Goal: Information Seeking & Learning: Learn about a topic

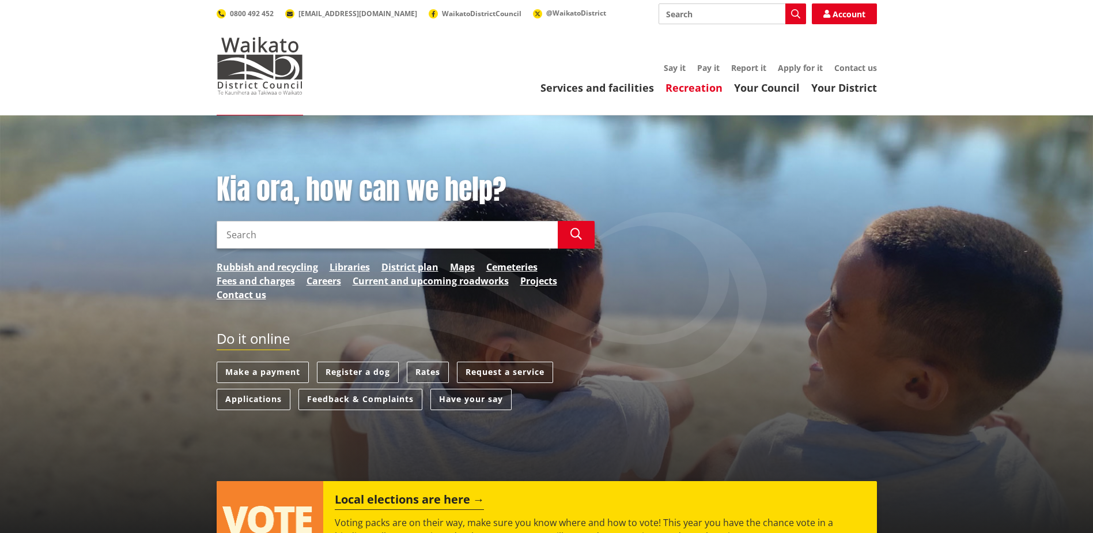
click at [715, 88] on link "Recreation" at bounding box center [694, 88] width 57 height 14
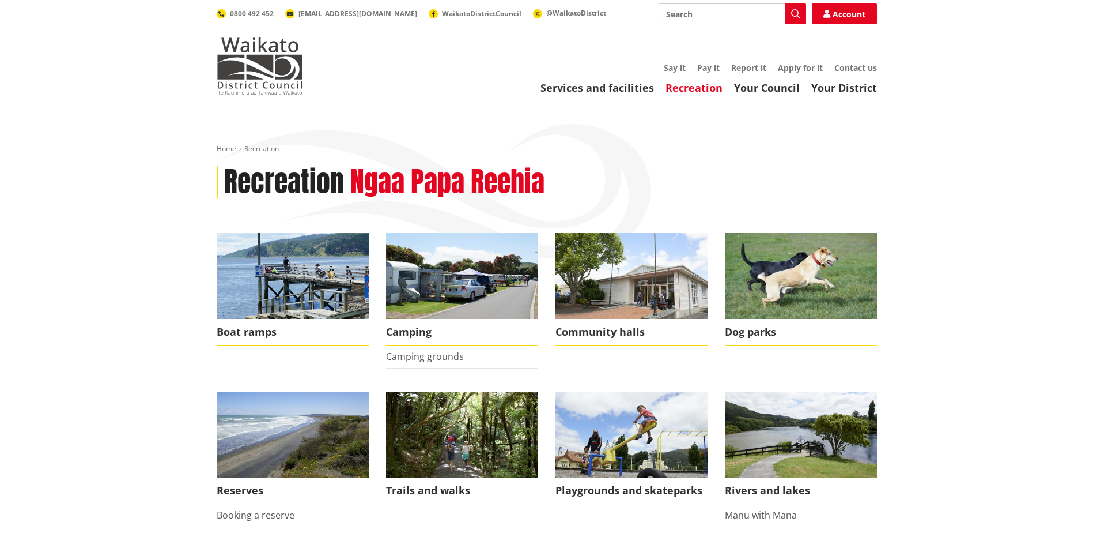
click at [617, 96] on header "Toggle search Toggle navigation Services and facilities Recreation Your Council…" at bounding box center [546, 57] width 1093 height 115
click at [617, 90] on link "Services and facilities" at bounding box center [598, 88] width 114 height 14
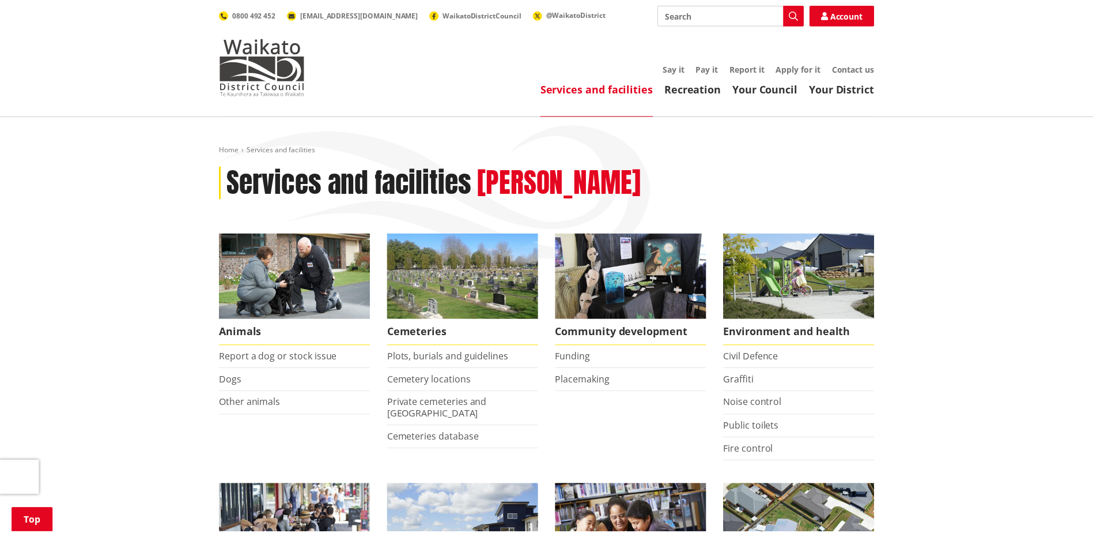
scroll to position [231, 0]
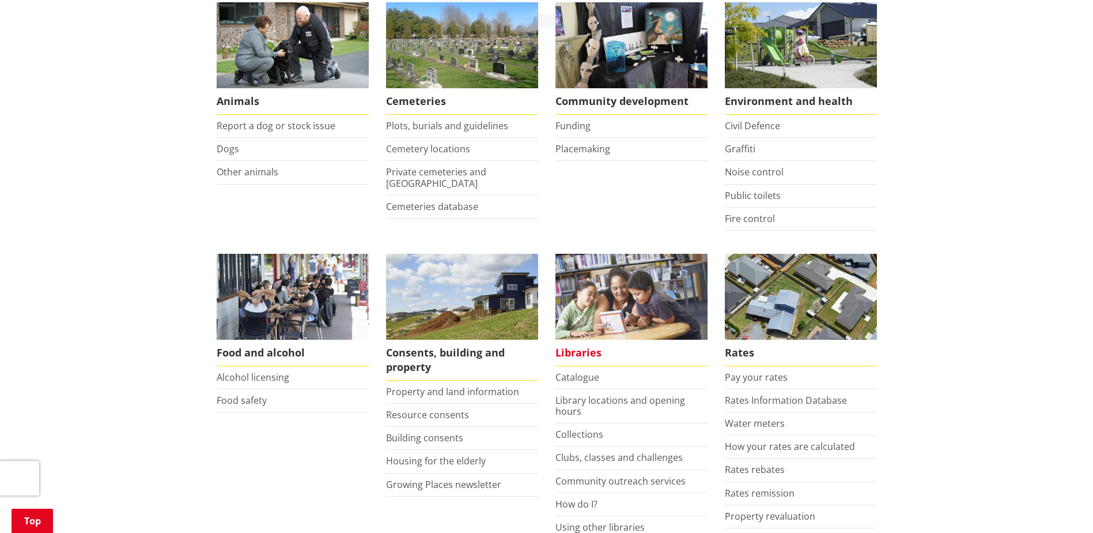
click at [580, 355] on span "Libraries" at bounding box center [632, 352] width 152 height 27
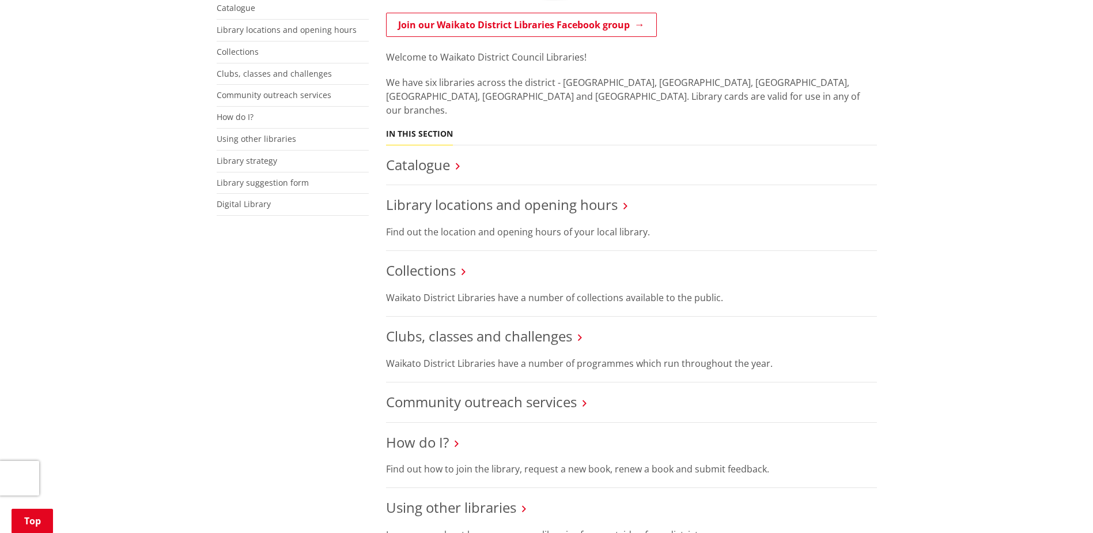
scroll to position [231, 0]
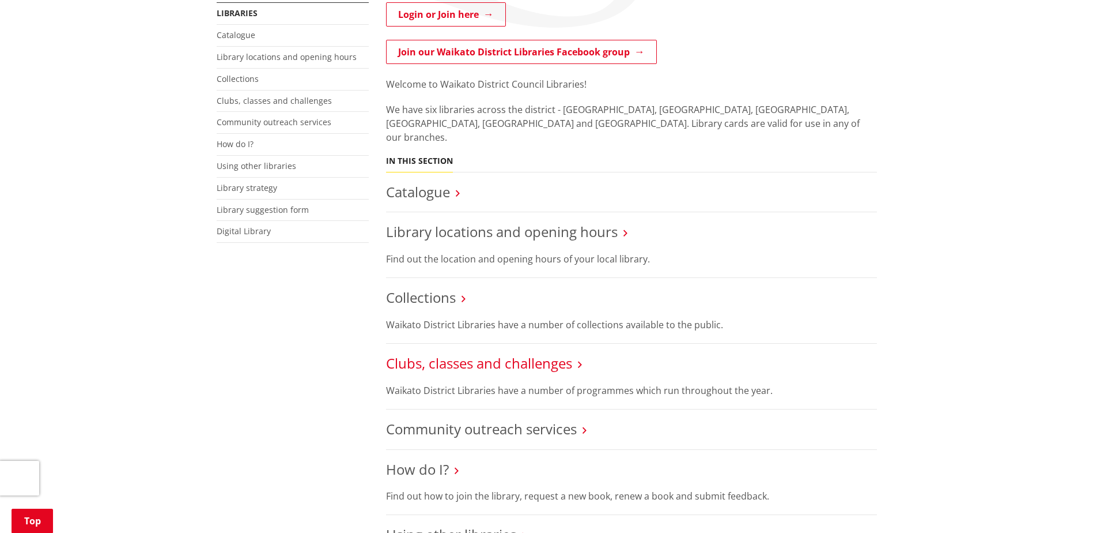
click at [444, 353] on link "Clubs, classes and challenges" at bounding box center [479, 362] width 186 height 19
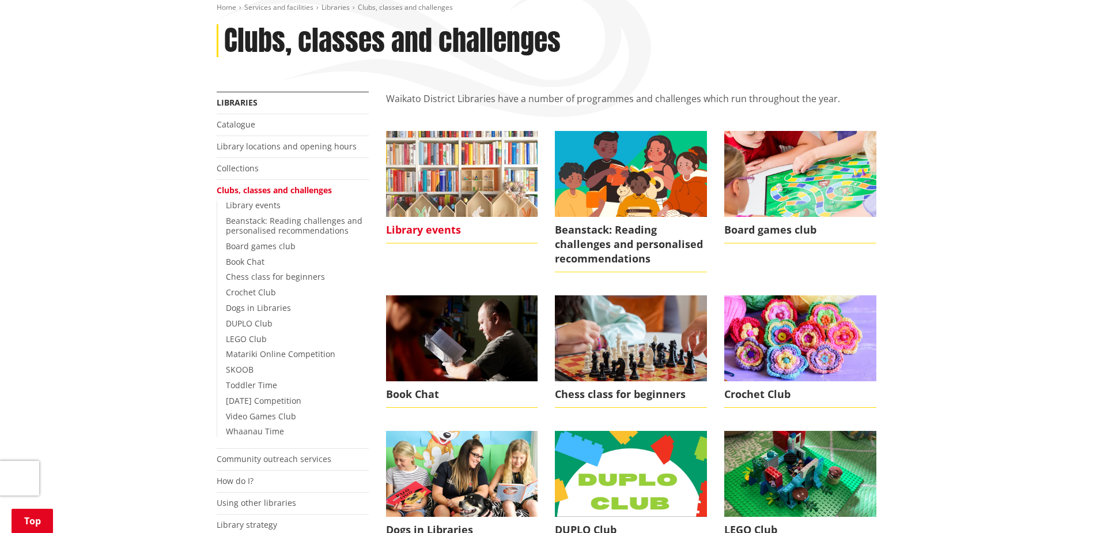
scroll to position [115, 0]
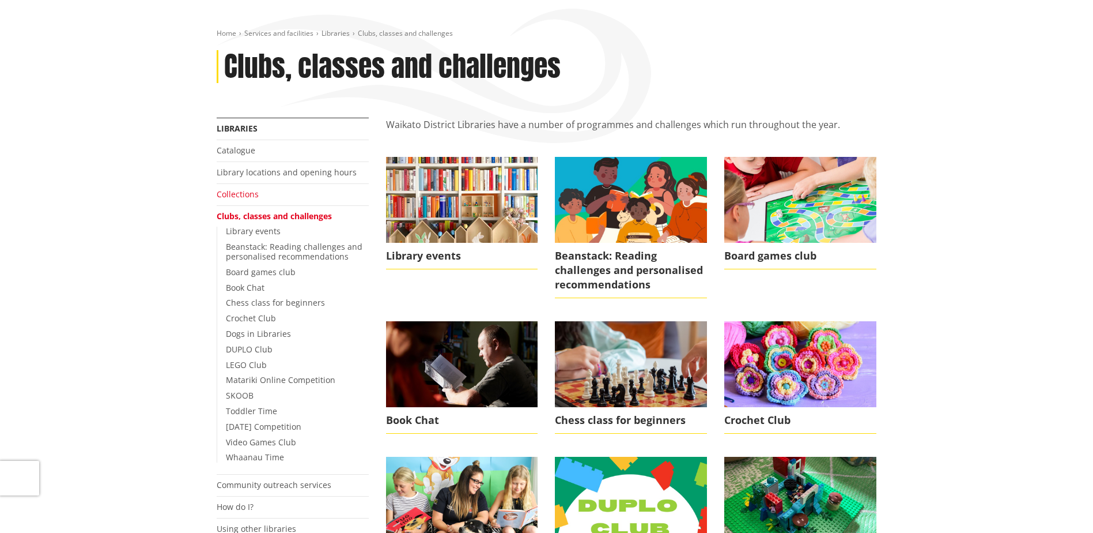
click at [228, 197] on link "Collections" at bounding box center [238, 193] width 42 height 11
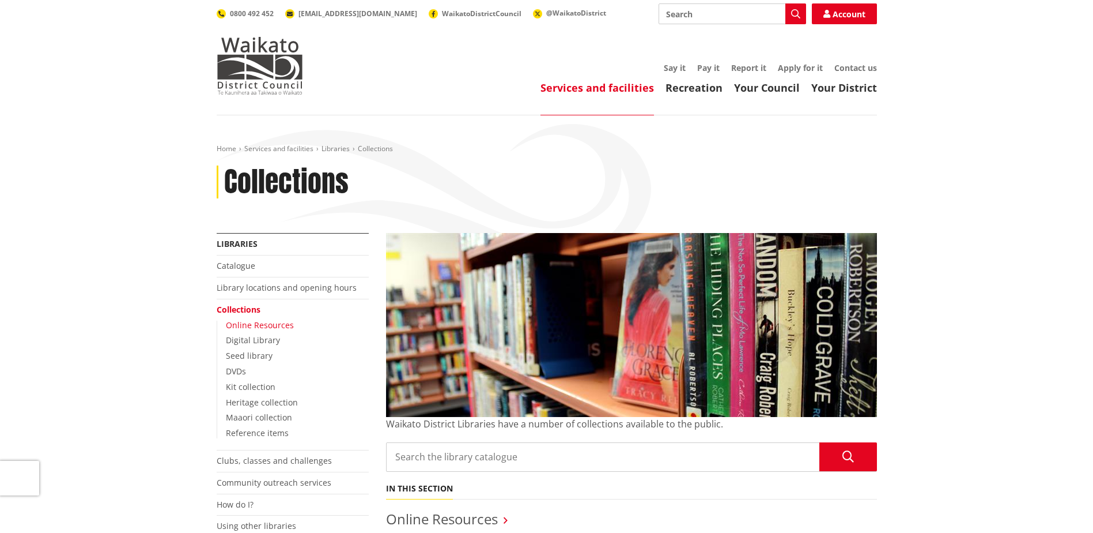
click at [280, 322] on link "Online Resources" at bounding box center [260, 324] width 68 height 11
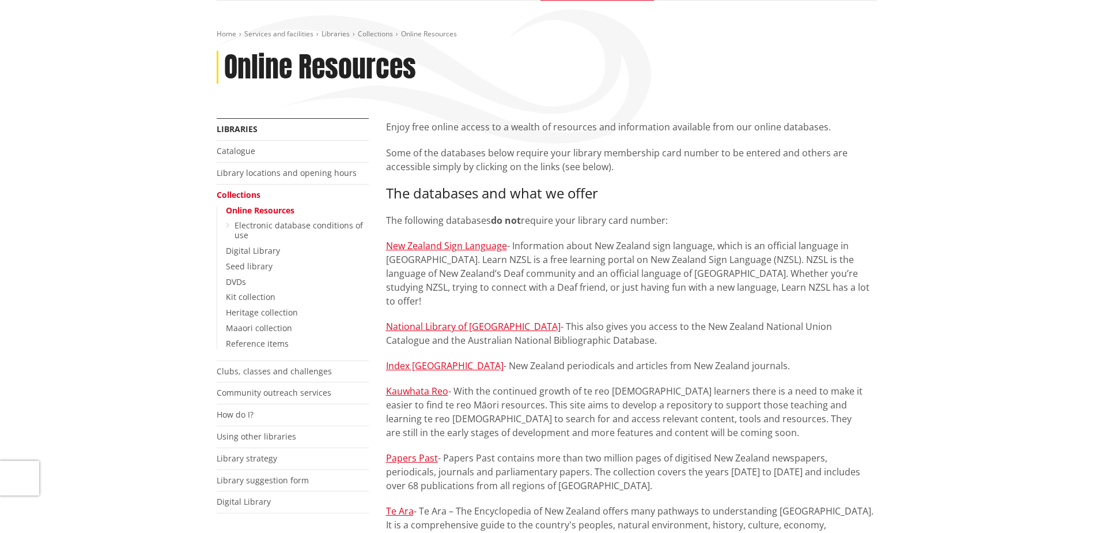
scroll to position [115, 0]
click at [448, 247] on link "New Zealand Sign Language" at bounding box center [446, 245] width 121 height 13
